Goal: Task Accomplishment & Management: Use online tool/utility

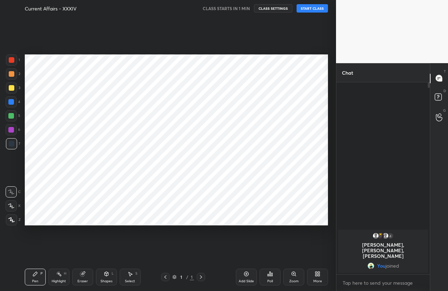
scroll to position [34669, 34607]
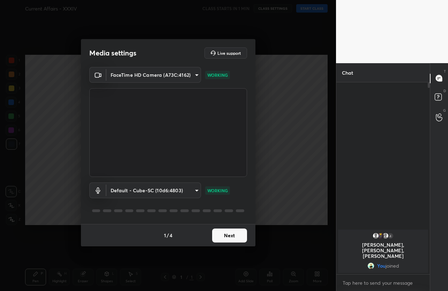
click at [227, 236] on button "Next" at bounding box center [229, 236] width 35 height 14
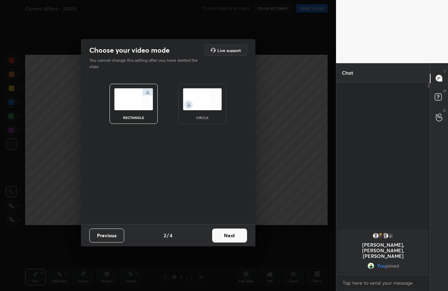
click at [227, 236] on button "Next" at bounding box center [229, 236] width 35 height 14
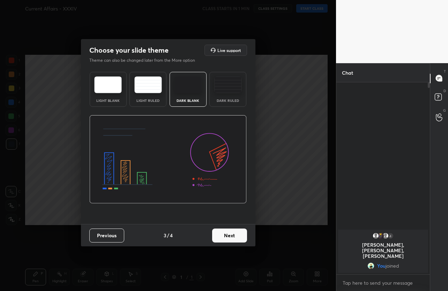
click at [227, 236] on button "Next" at bounding box center [229, 236] width 35 height 14
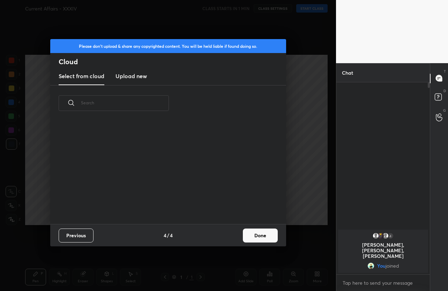
click at [243, 236] on button "Done" at bounding box center [260, 236] width 35 height 14
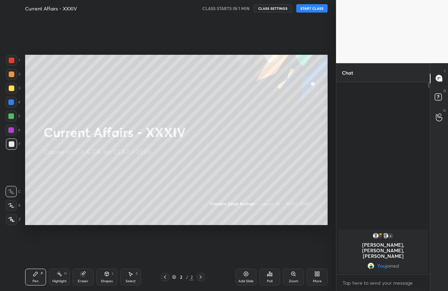
click at [309, 6] on button "START CLASS" at bounding box center [311, 8] width 31 height 8
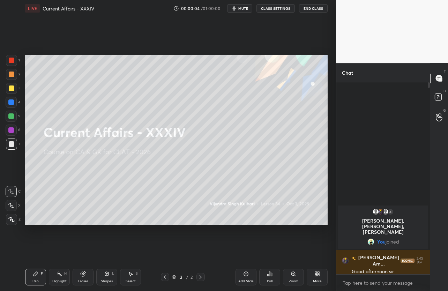
click at [308, 6] on button "End Class" at bounding box center [313, 8] width 29 height 8
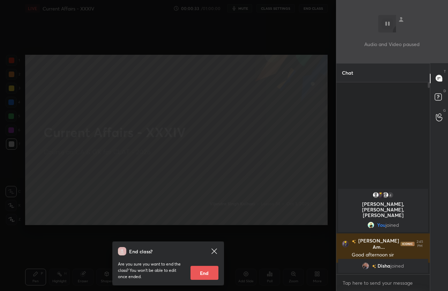
click at [213, 253] on icon at bounding box center [214, 251] width 5 height 5
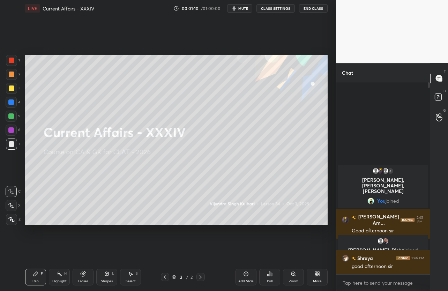
scroll to position [2, 2]
click at [236, 12] on button "mute" at bounding box center [239, 8] width 25 height 8
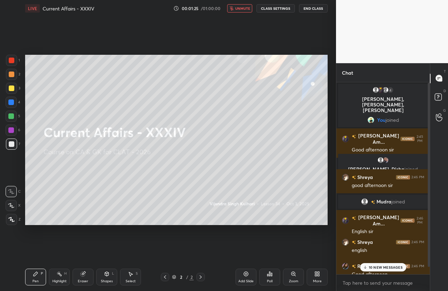
scroll to position [8, 0]
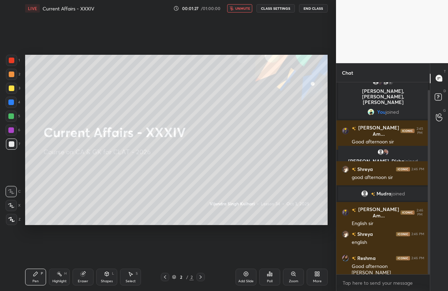
click at [244, 9] on span "unmute" at bounding box center [242, 8] width 15 height 5
click at [244, 9] on span "mute" at bounding box center [243, 8] width 10 height 5
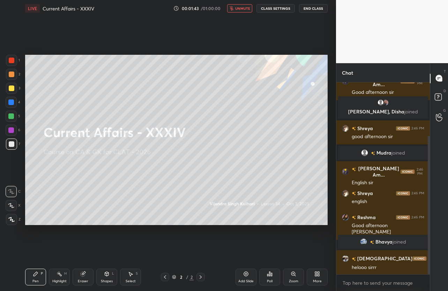
scroll to position [74, 0]
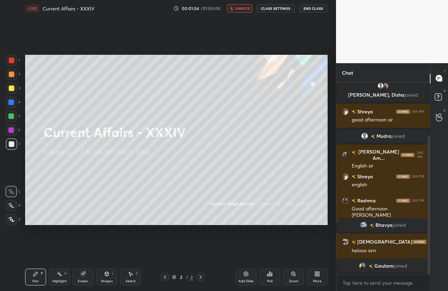
click at [242, 12] on button "unmute" at bounding box center [239, 8] width 25 height 8
click at [317, 276] on icon at bounding box center [318, 274] width 6 height 6
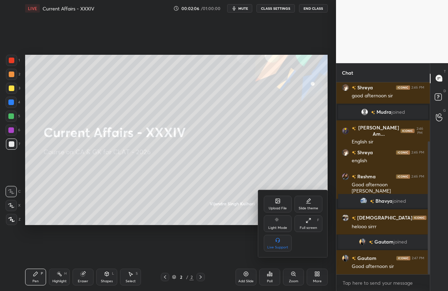
scroll to position [109, 0]
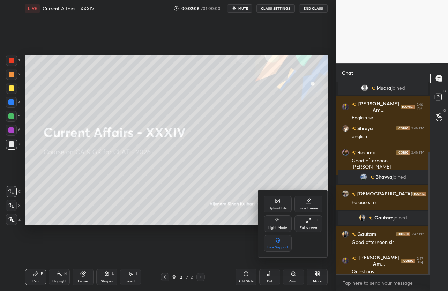
click at [280, 205] on div "Upload File" at bounding box center [278, 204] width 28 height 17
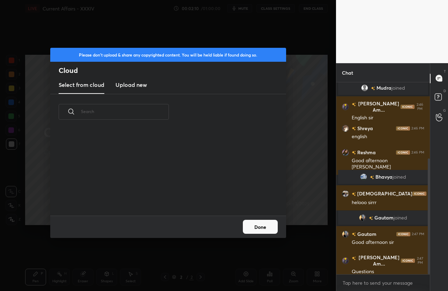
scroll to position [126, 0]
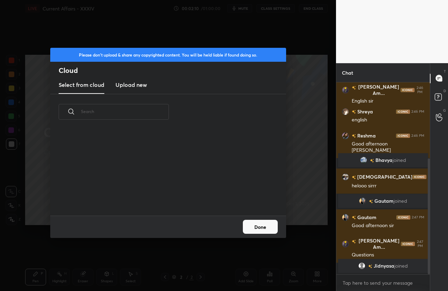
click at [133, 88] on h3 "Upload new" at bounding box center [131, 85] width 31 height 8
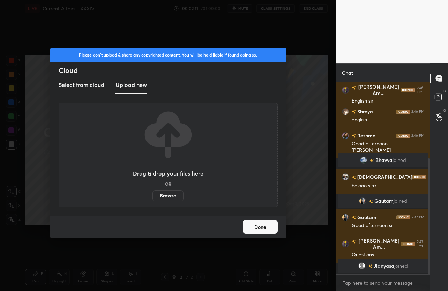
click at [178, 199] on label "Browse" at bounding box center [168, 195] width 31 height 11
click at [153, 199] on input "Browse" at bounding box center [153, 195] width 0 height 11
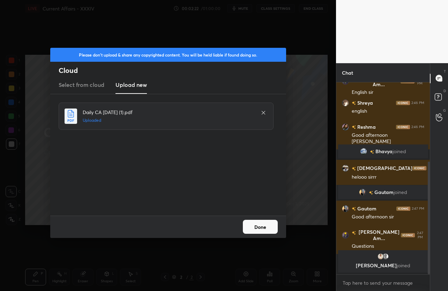
click at [269, 223] on button "Done" at bounding box center [260, 227] width 35 height 14
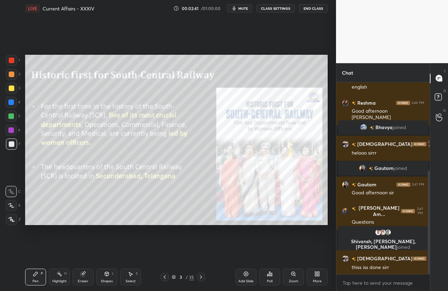
scroll to position [164, 0]
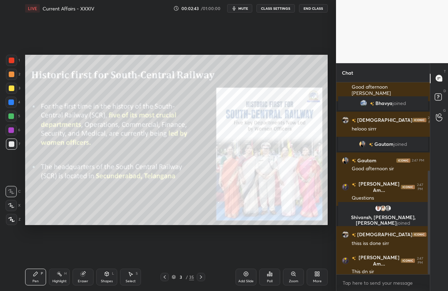
click at [314, 277] on div "More" at bounding box center [317, 277] width 21 height 17
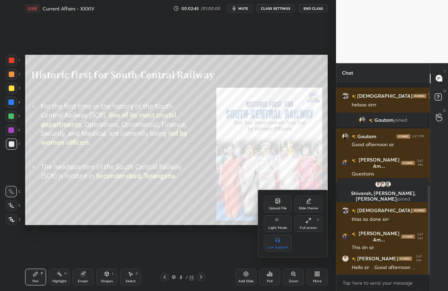
scroll to position [225, 0]
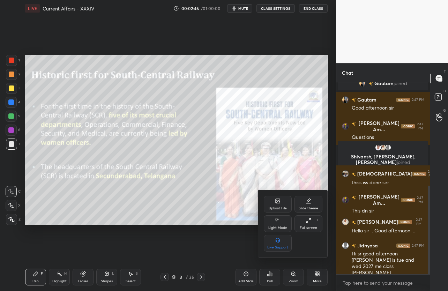
click at [265, 200] on div "Upload File" at bounding box center [278, 204] width 28 height 17
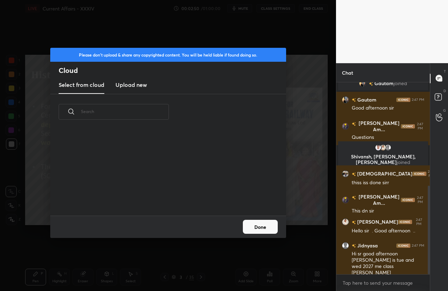
scroll to position [249, 0]
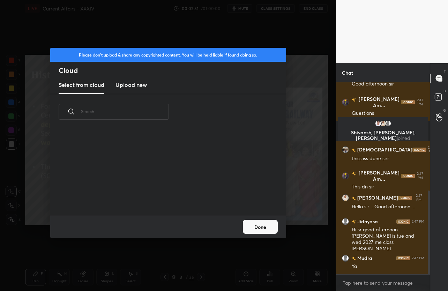
click at [134, 87] on h3 "Upload new" at bounding box center [131, 85] width 31 height 8
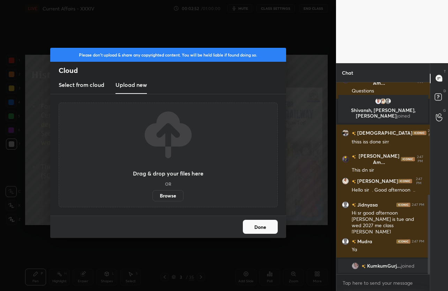
scroll to position [316, 0]
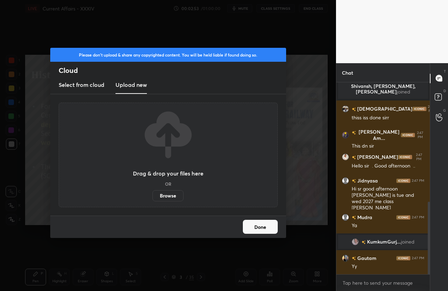
click at [171, 194] on label "Browse" at bounding box center [168, 195] width 31 height 11
click at [153, 194] on input "Browse" at bounding box center [153, 195] width 0 height 11
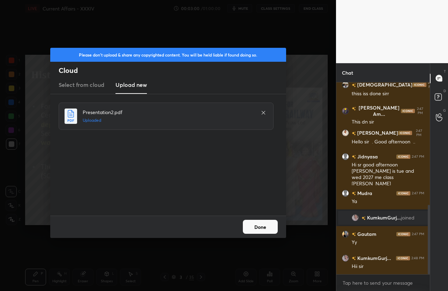
click at [245, 224] on button "Done" at bounding box center [260, 227] width 35 height 14
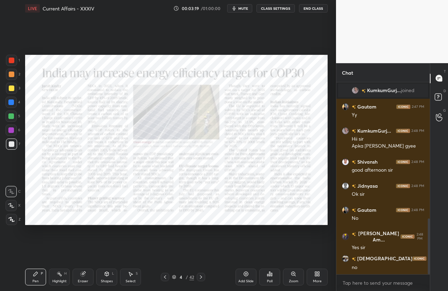
scroll to position [492, 0]
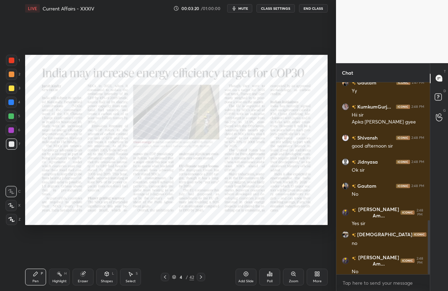
click at [9, 60] on div at bounding box center [12, 61] width 6 height 6
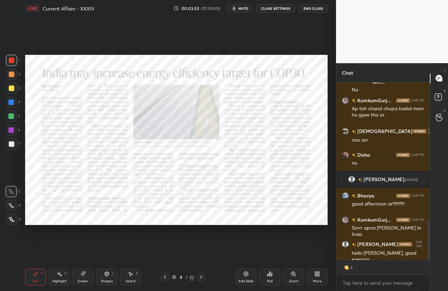
scroll to position [652, 0]
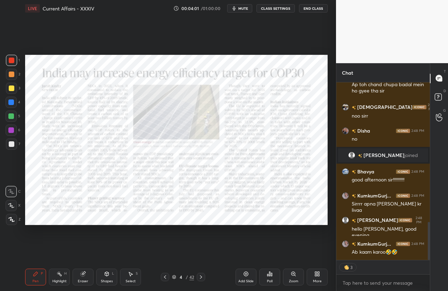
type textarea "x"
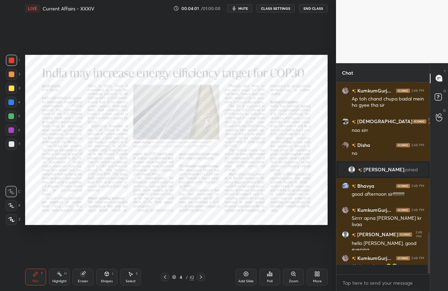
scroll to position [638, 0]
click at [243, 10] on span "mute" at bounding box center [243, 8] width 10 height 5
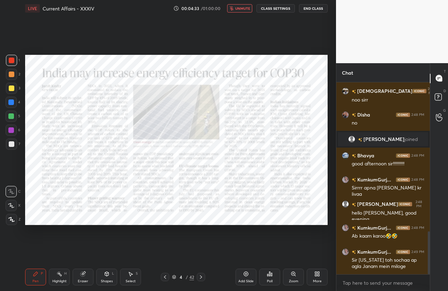
click at [243, 10] on span "unmute" at bounding box center [242, 8] width 15 height 5
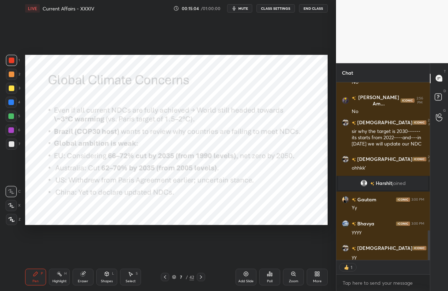
scroll to position [2, 2]
click at [333, 75] on div "1 2 3 4 5 6 7 C X Z C X Z E E Erase all H H LIVE Current Affairs - XXXIV 00:15:…" at bounding box center [168, 145] width 336 height 291
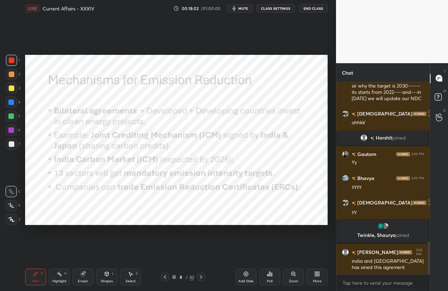
scroll to position [958, 0]
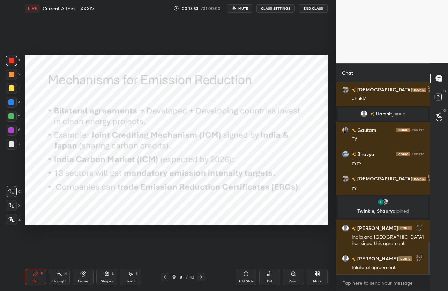
click at [241, 9] on span "mute" at bounding box center [243, 8] width 10 height 5
click at [247, 8] on span "unmute" at bounding box center [242, 8] width 15 height 5
drag, startPoint x: 80, startPoint y: 279, endPoint x: 68, endPoint y: 279, distance: 11.5
click at [79, 281] on div "Eraser" at bounding box center [83, 281] width 10 height 3
click at [13, 223] on div "Erase all" at bounding box center [11, 219] width 11 height 11
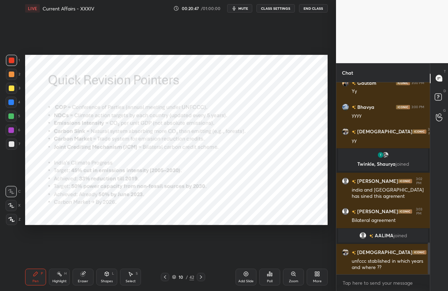
scroll to position [965, 0]
click at [243, 6] on span "mute" at bounding box center [243, 8] width 10 height 5
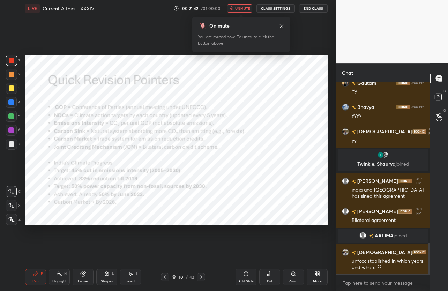
scroll to position [982, 0]
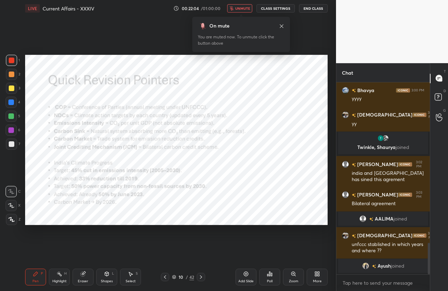
click at [280, 26] on icon at bounding box center [282, 26] width 6 height 6
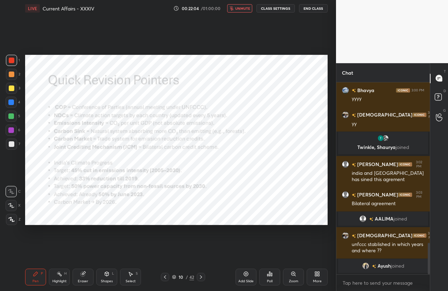
click at [242, 8] on span "unmute" at bounding box center [242, 8] width 15 height 5
click at [202, 275] on icon at bounding box center [201, 277] width 6 height 6
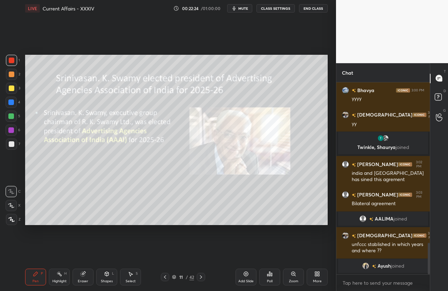
click at [165, 276] on icon at bounding box center [165, 276] width 2 height 3
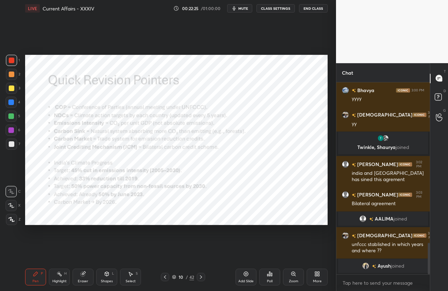
click at [165, 276] on icon at bounding box center [165, 276] width 2 height 3
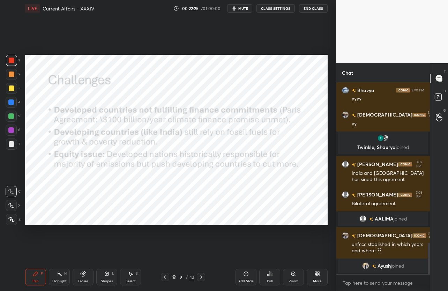
click at [165, 276] on icon at bounding box center [165, 276] width 2 height 3
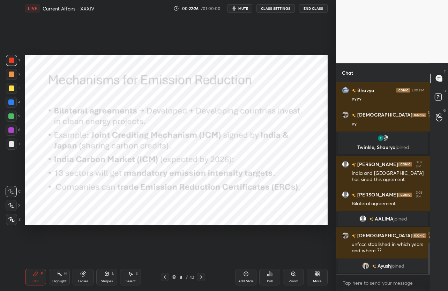
click at [165, 276] on icon at bounding box center [165, 276] width 2 height 3
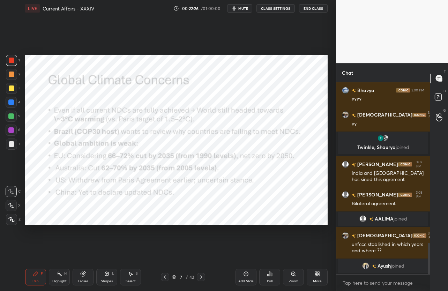
click at [165, 276] on icon at bounding box center [165, 276] width 2 height 3
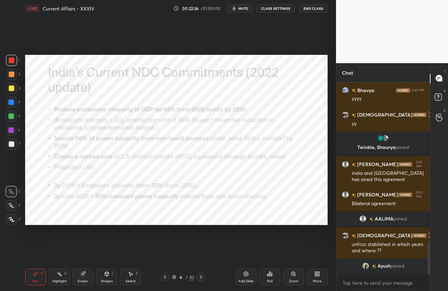
click at [165, 276] on icon at bounding box center [165, 276] width 2 height 3
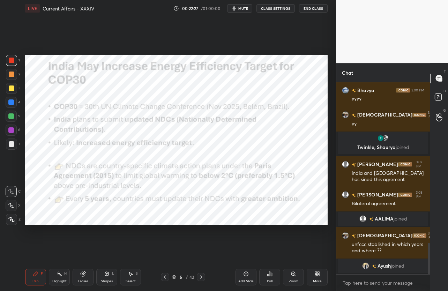
click at [165, 276] on icon at bounding box center [165, 276] width 2 height 3
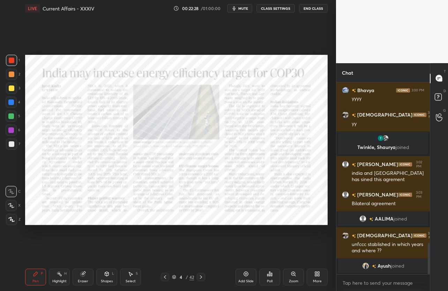
click at [199, 277] on icon at bounding box center [201, 277] width 6 height 6
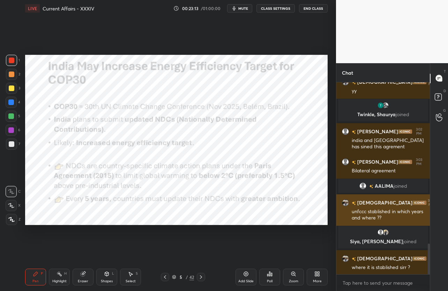
scroll to position [1039, 0]
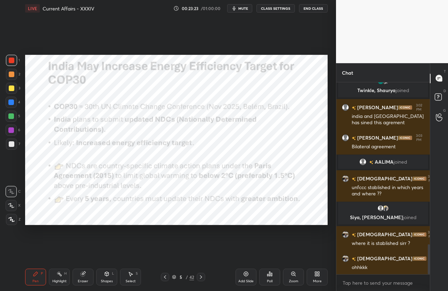
click at [244, 10] on span "mute" at bounding box center [243, 8] width 10 height 5
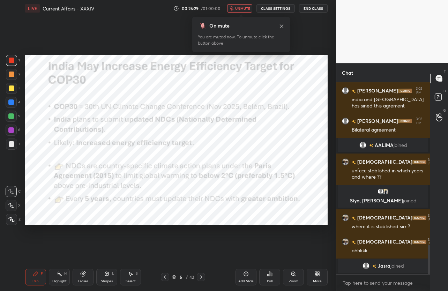
scroll to position [1054, 0]
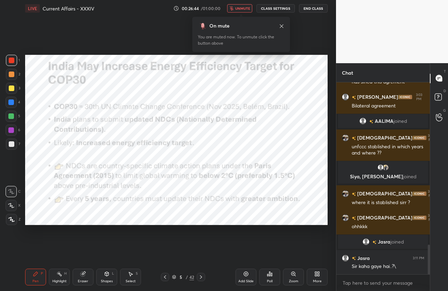
click at [240, 6] on span "unmute" at bounding box center [242, 8] width 15 height 5
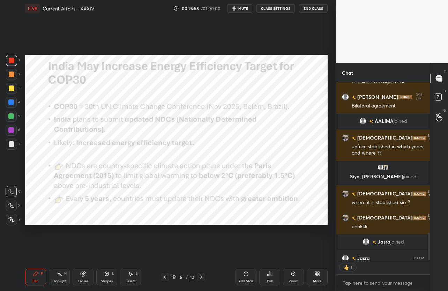
scroll to position [2, 2]
click at [199, 277] on icon at bounding box center [201, 277] width 6 height 6
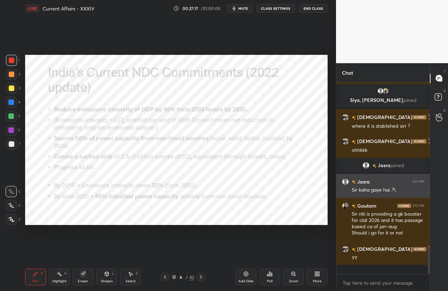
scroll to position [1121, 0]
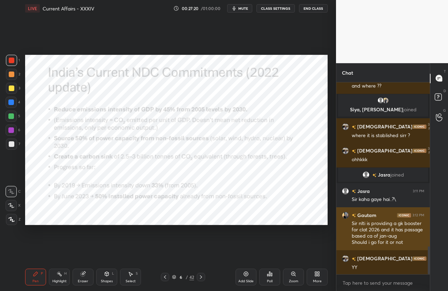
click at [344, 215] on img "grid" at bounding box center [345, 215] width 7 height 7
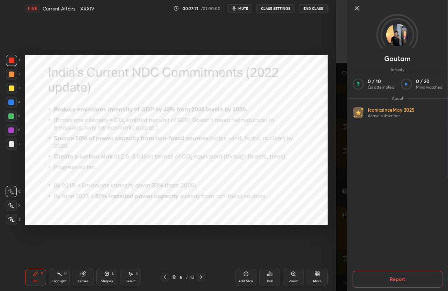
click at [344, 215] on div "Gautam Activity 0 / 10 Qs attempted 0 / 20 Mins watched About Iconic since [DAT…" at bounding box center [392, 145] width 112 height 291
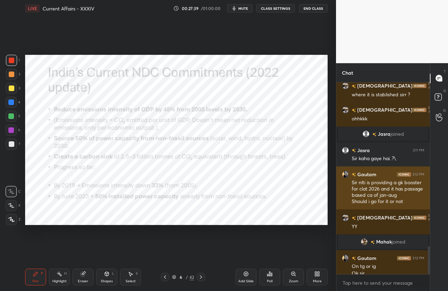
scroll to position [1135, 0]
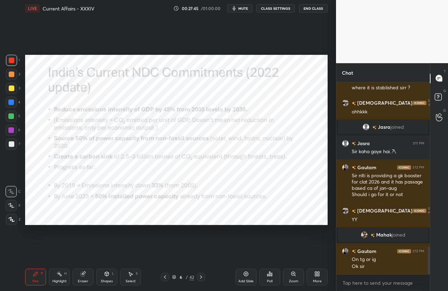
click at [86, 280] on div "Eraser" at bounding box center [83, 281] width 10 height 3
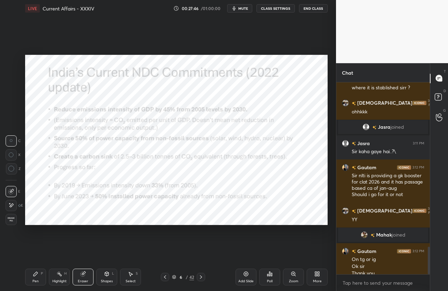
scroll to position [1142, 0]
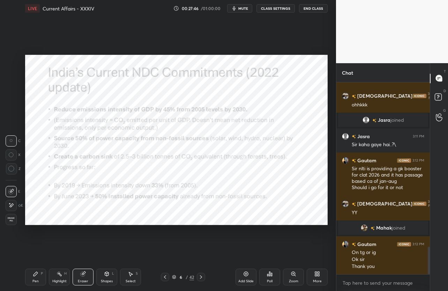
click at [13, 220] on span "Erase all" at bounding box center [11, 219] width 10 height 5
click at [237, 10] on icon "button" at bounding box center [234, 9] width 6 height 6
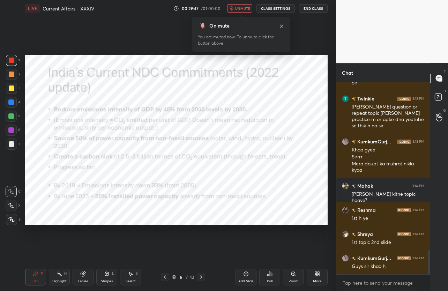
scroll to position [1374, 0]
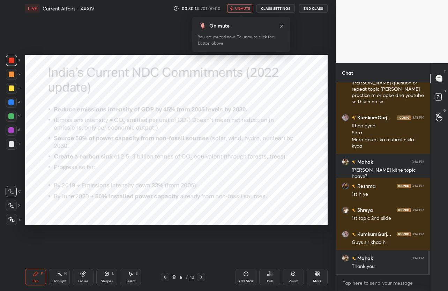
click at [236, 6] on button "unmute" at bounding box center [239, 8] width 25 height 8
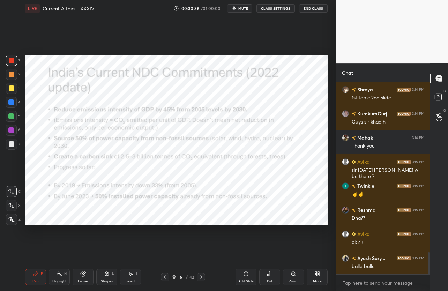
scroll to position [1518, 0]
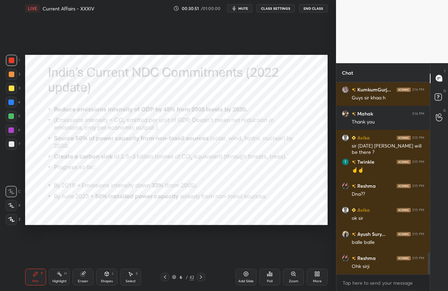
click at [203, 275] on icon at bounding box center [201, 277] width 6 height 6
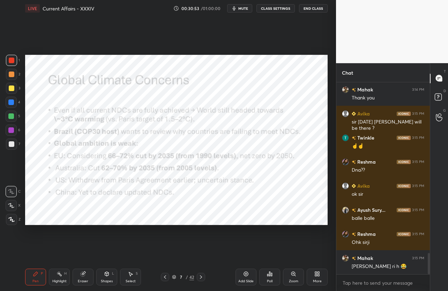
click at [82, 281] on div "Eraser" at bounding box center [83, 281] width 10 height 3
click at [9, 219] on span "Erase all" at bounding box center [11, 219] width 10 height 5
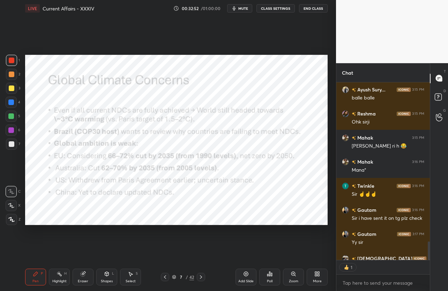
scroll to position [2, 2]
click at [243, 6] on span "mute" at bounding box center [243, 8] width 10 height 5
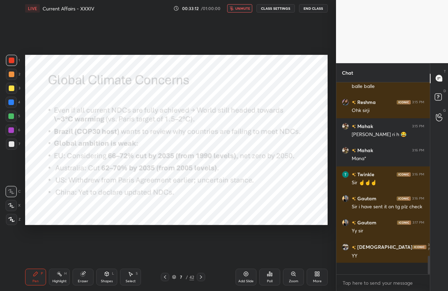
scroll to position [1663, 0]
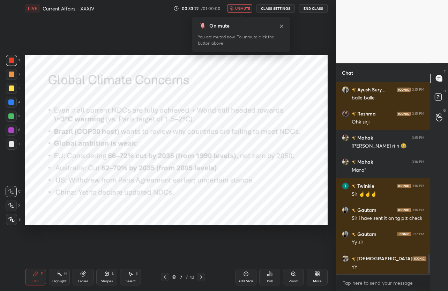
click at [246, 10] on span "unmute" at bounding box center [242, 8] width 15 height 5
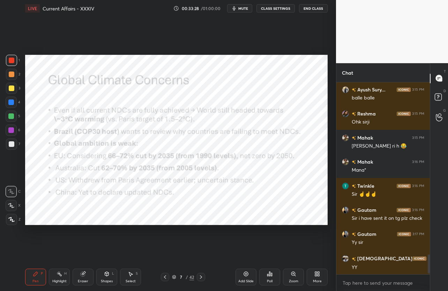
scroll to position [1687, 0]
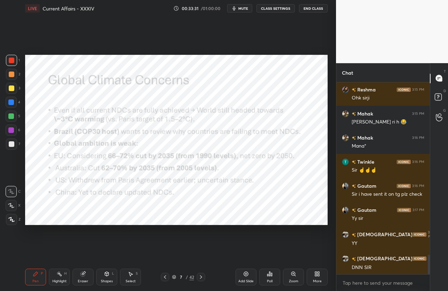
click at [203, 278] on icon at bounding box center [201, 277] width 6 height 6
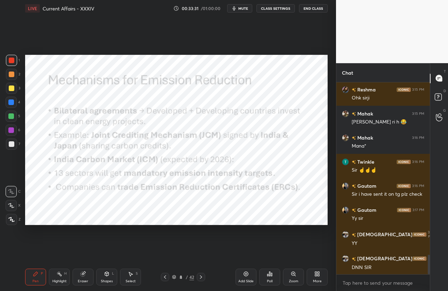
scroll to position [1711, 0]
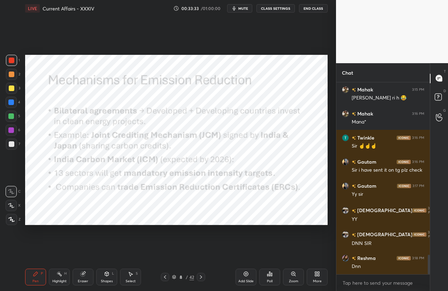
drag, startPoint x: 79, startPoint y: 278, endPoint x: 27, endPoint y: 273, distance: 52.3
click at [78, 278] on div "Eraser" at bounding box center [83, 277] width 21 height 17
click at [12, 225] on div "Erase all" at bounding box center [11, 219] width 11 height 11
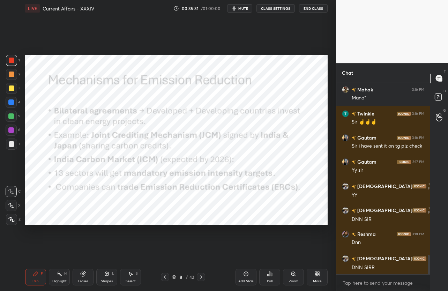
click at [200, 278] on icon at bounding box center [201, 277] width 6 height 6
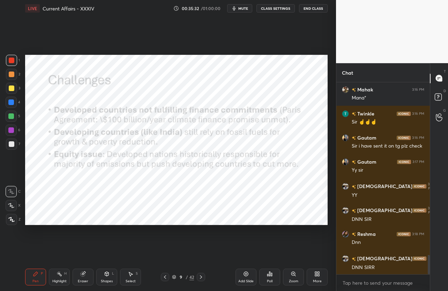
click at [200, 278] on icon at bounding box center [201, 276] width 2 height 3
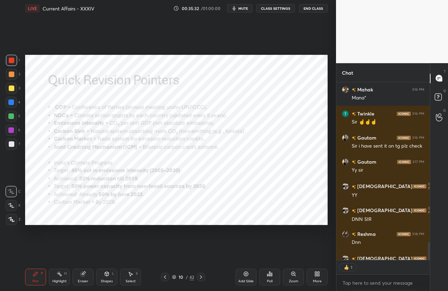
scroll to position [2, 2]
click at [83, 280] on div "Eraser" at bounding box center [83, 281] width 10 height 3
click at [15, 224] on div "Erase all" at bounding box center [11, 219] width 11 height 11
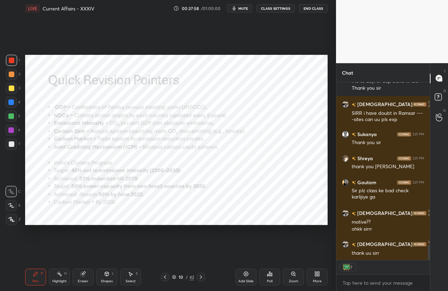
scroll to position [1951, 0]
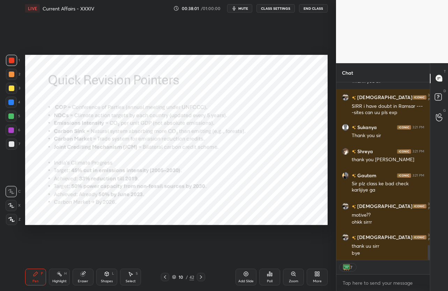
click at [317, 12] on button "End Class" at bounding box center [313, 8] width 29 height 8
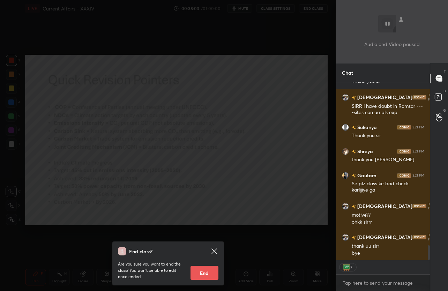
scroll to position [1976, 0]
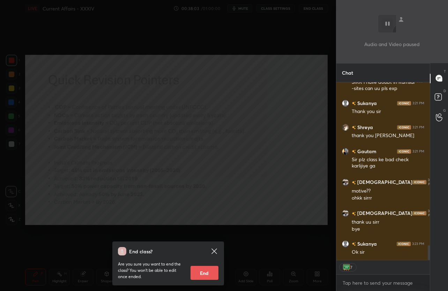
drag, startPoint x: 203, startPoint y: 277, endPoint x: 205, endPoint y: 264, distance: 12.3
click at [204, 277] on button "End" at bounding box center [205, 273] width 28 height 14
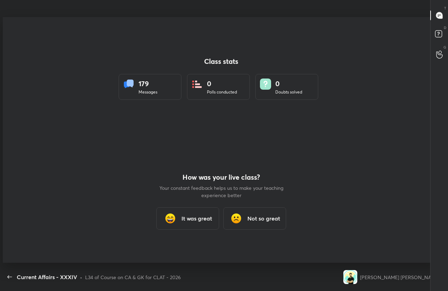
scroll to position [34669, 34473]
type textarea "x"
